Goal: Task Accomplishment & Management: Use online tool/utility

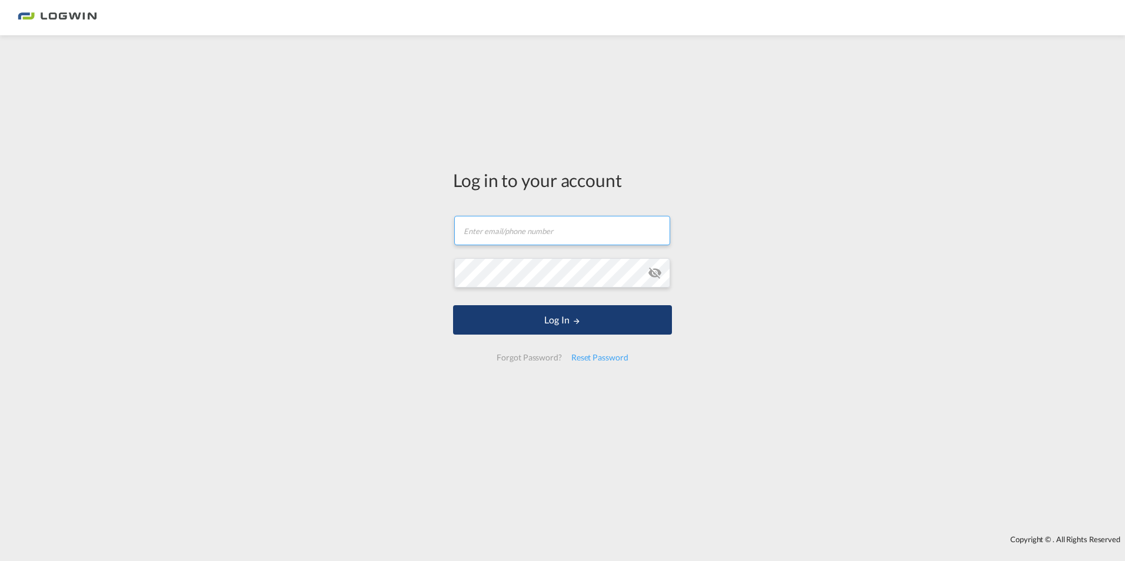
type input "[PERSON_NAME][EMAIL_ADDRESS][PERSON_NAME][DOMAIN_NAME]"
click at [545, 318] on button "Log In" at bounding box center [562, 319] width 219 height 29
